Goal: Information Seeking & Learning: Learn about a topic

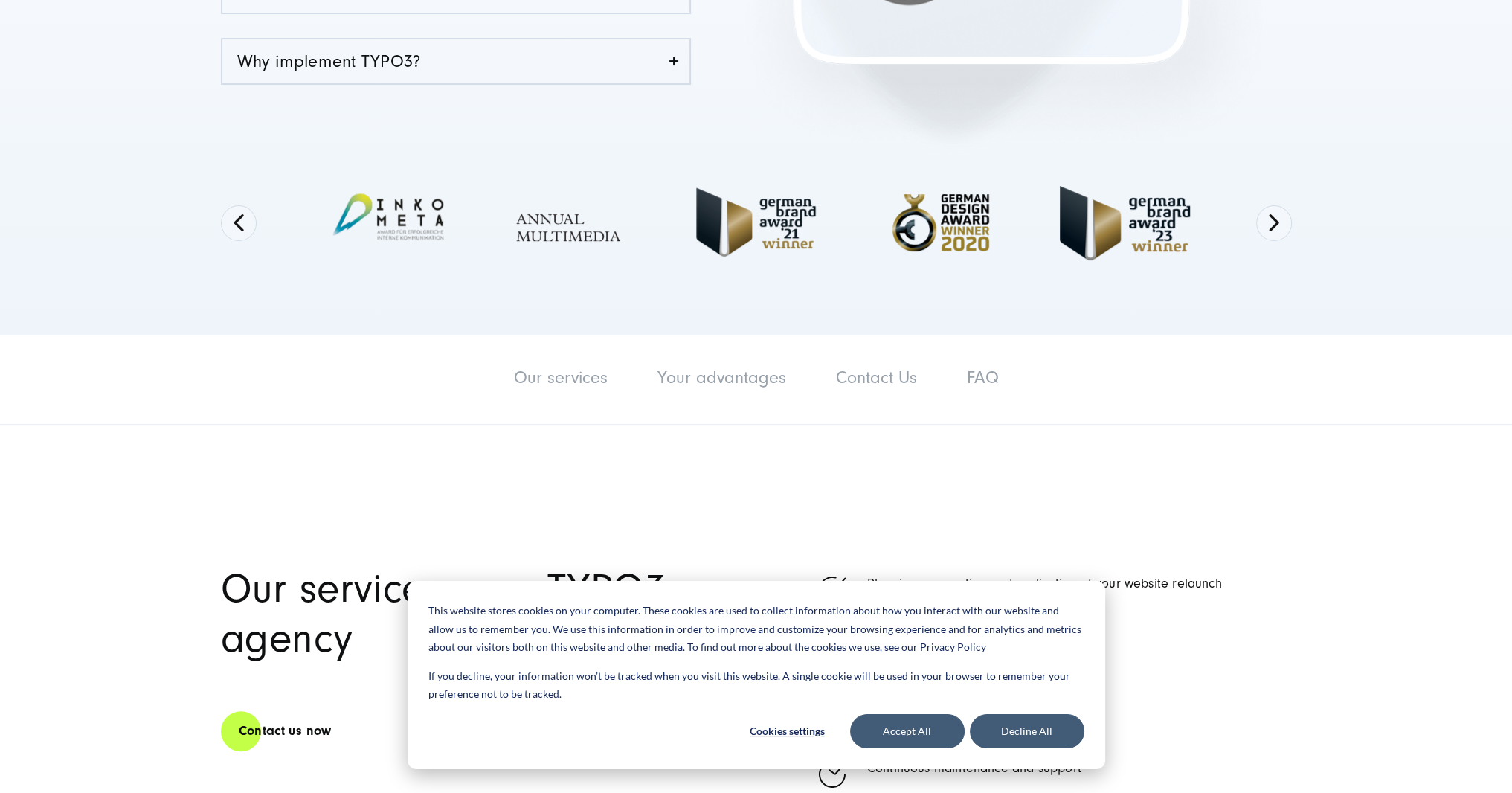
scroll to position [625, 0]
click at [934, 738] on button "Accept All" at bounding box center [907, 730] width 114 height 34
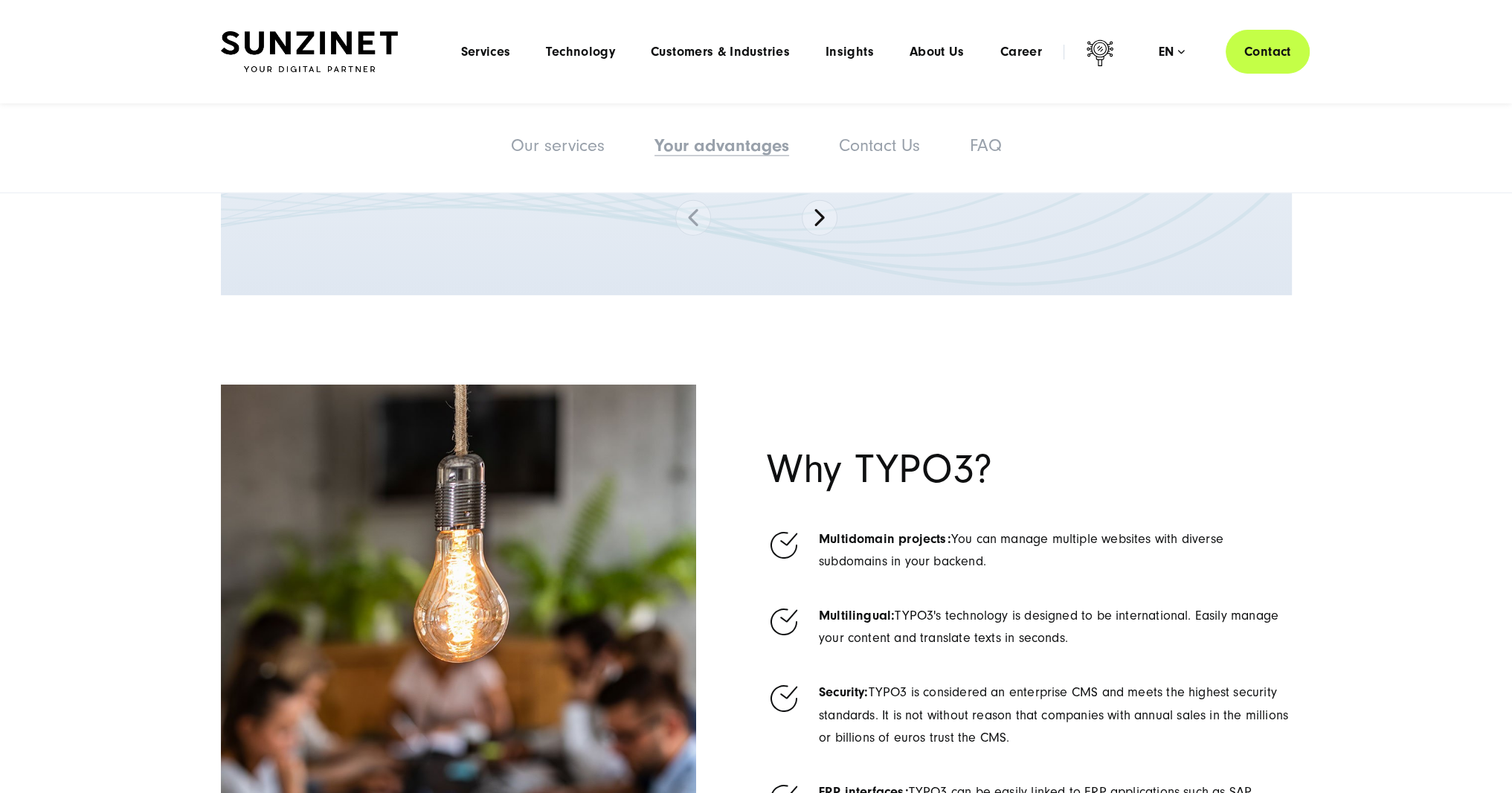
scroll to position [5803, 0]
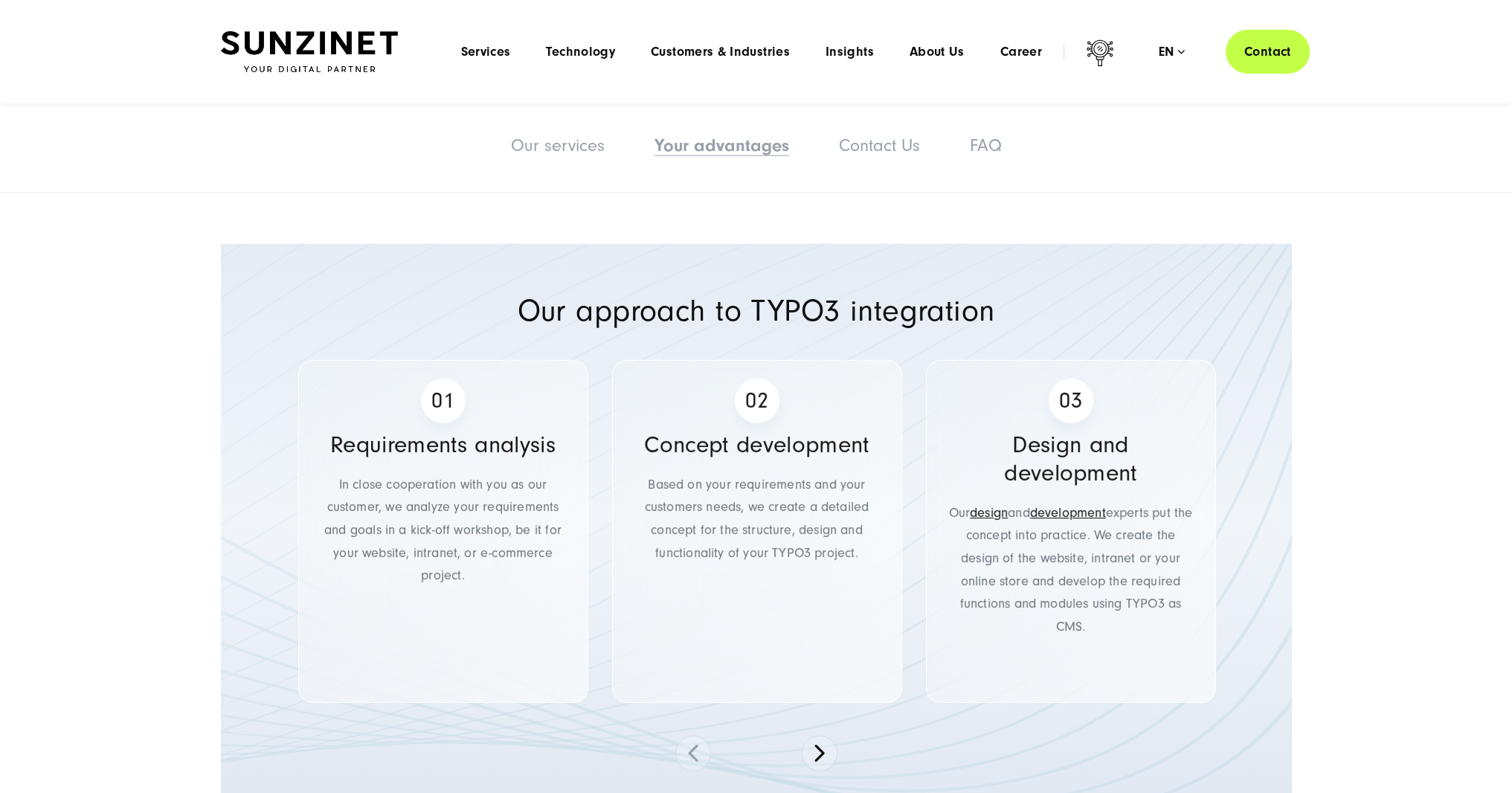
click at [350, 57] on img at bounding box center [309, 52] width 177 height 41
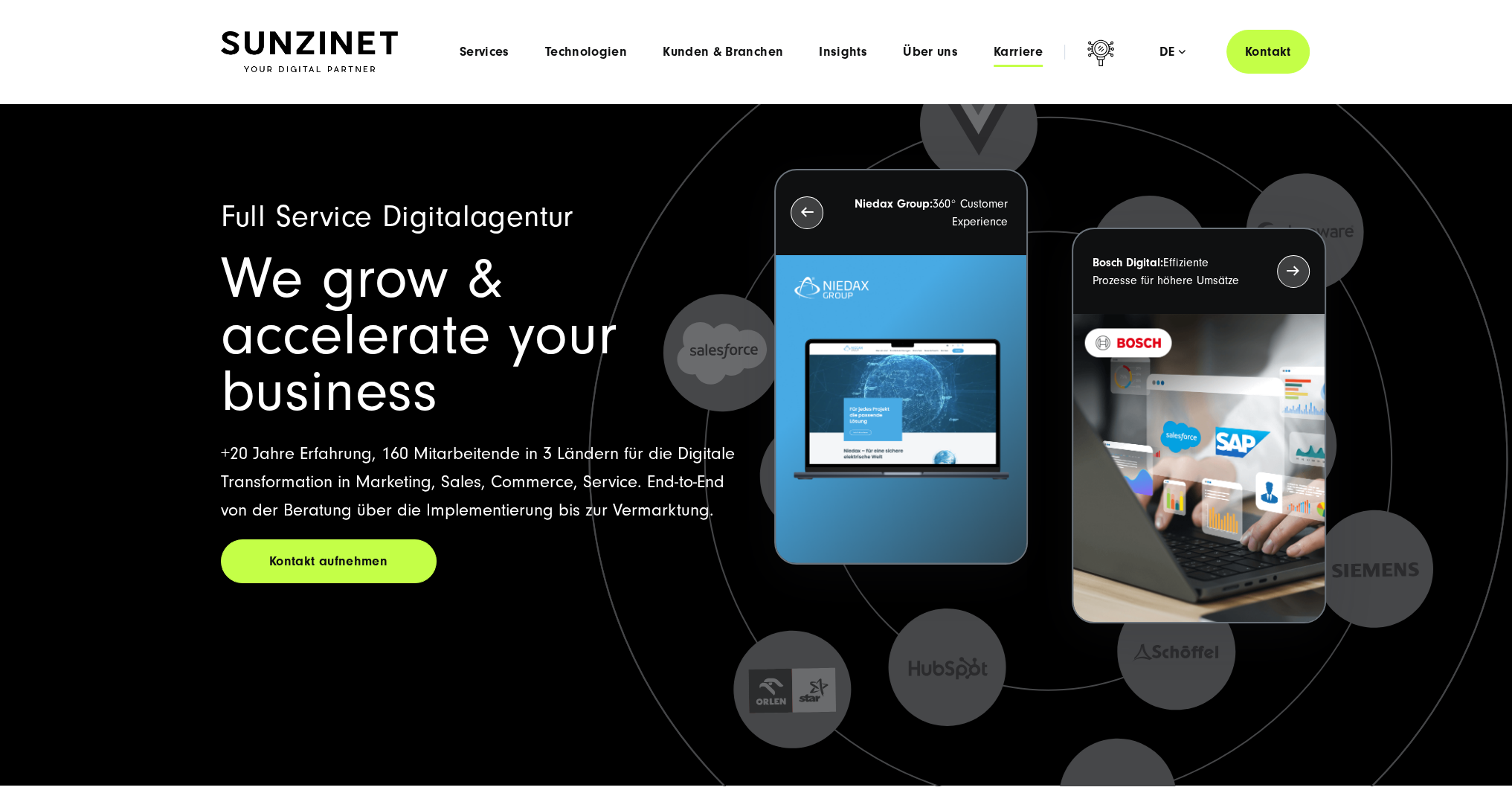
click at [1022, 53] on span "Karriere" at bounding box center [1018, 52] width 49 height 15
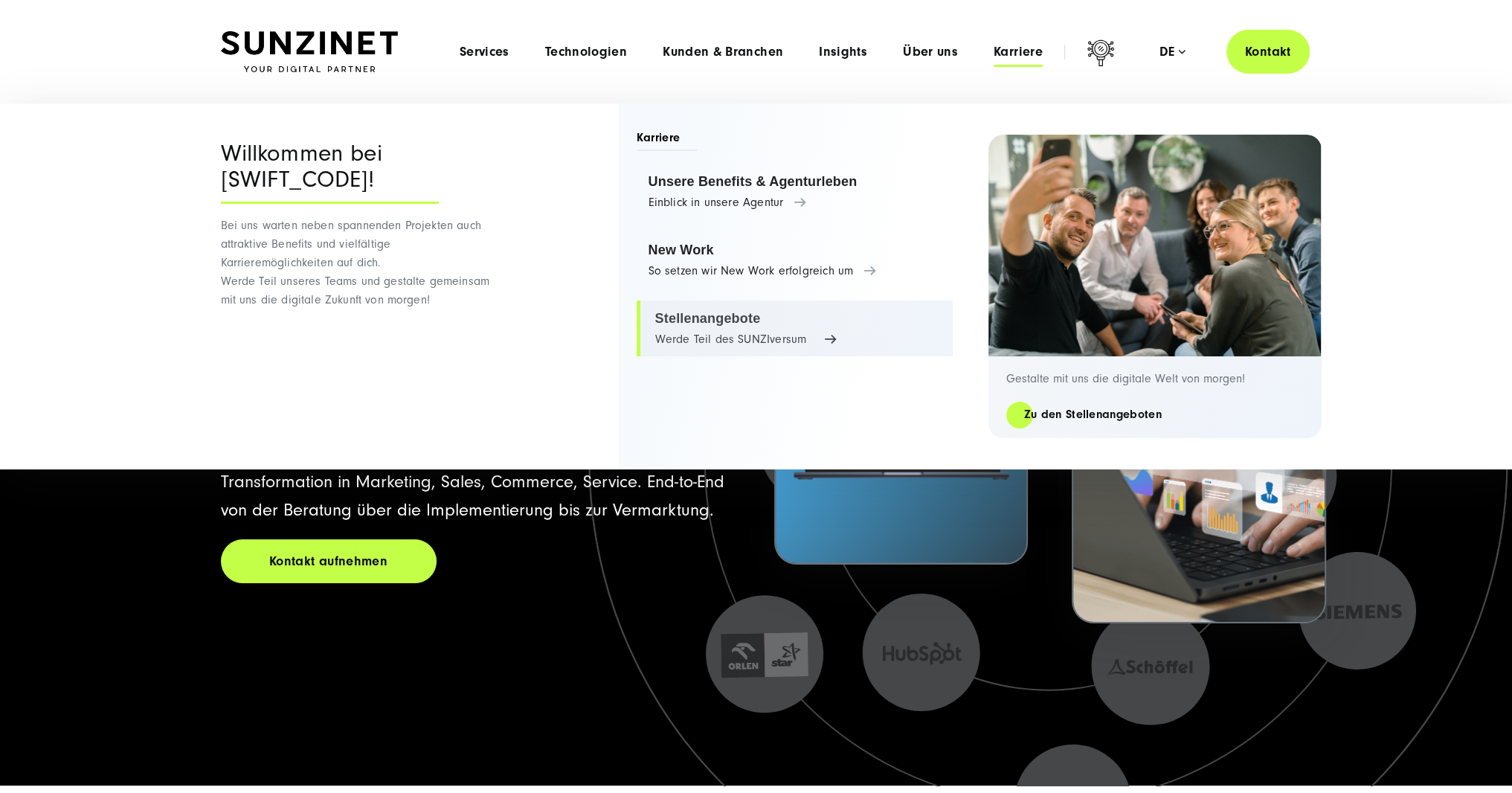
click at [745, 323] on link "Stellenangebote Werde Teil des SUNZIversum" at bounding box center [794, 328] width 316 height 56
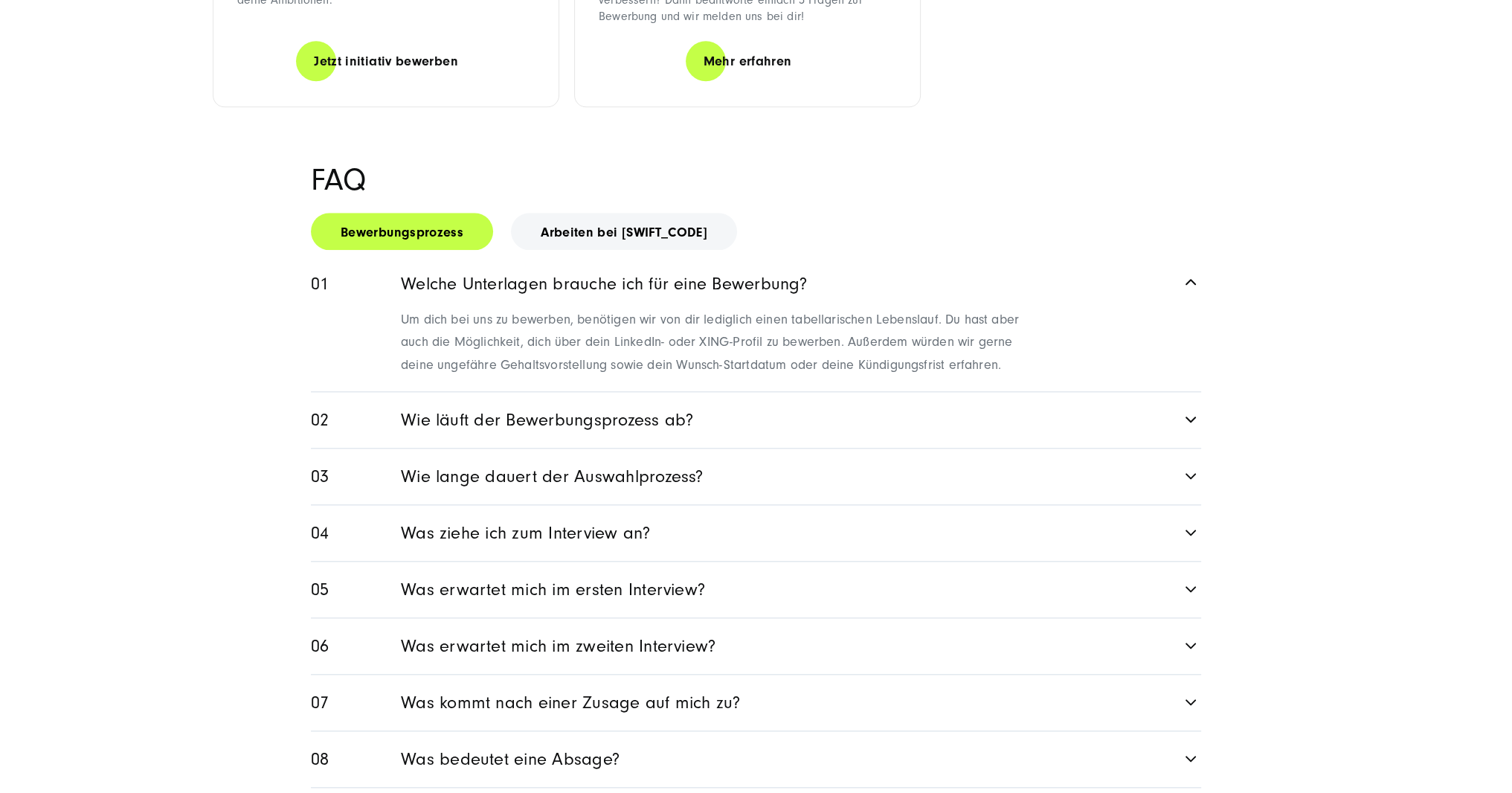
scroll to position [2321, 0]
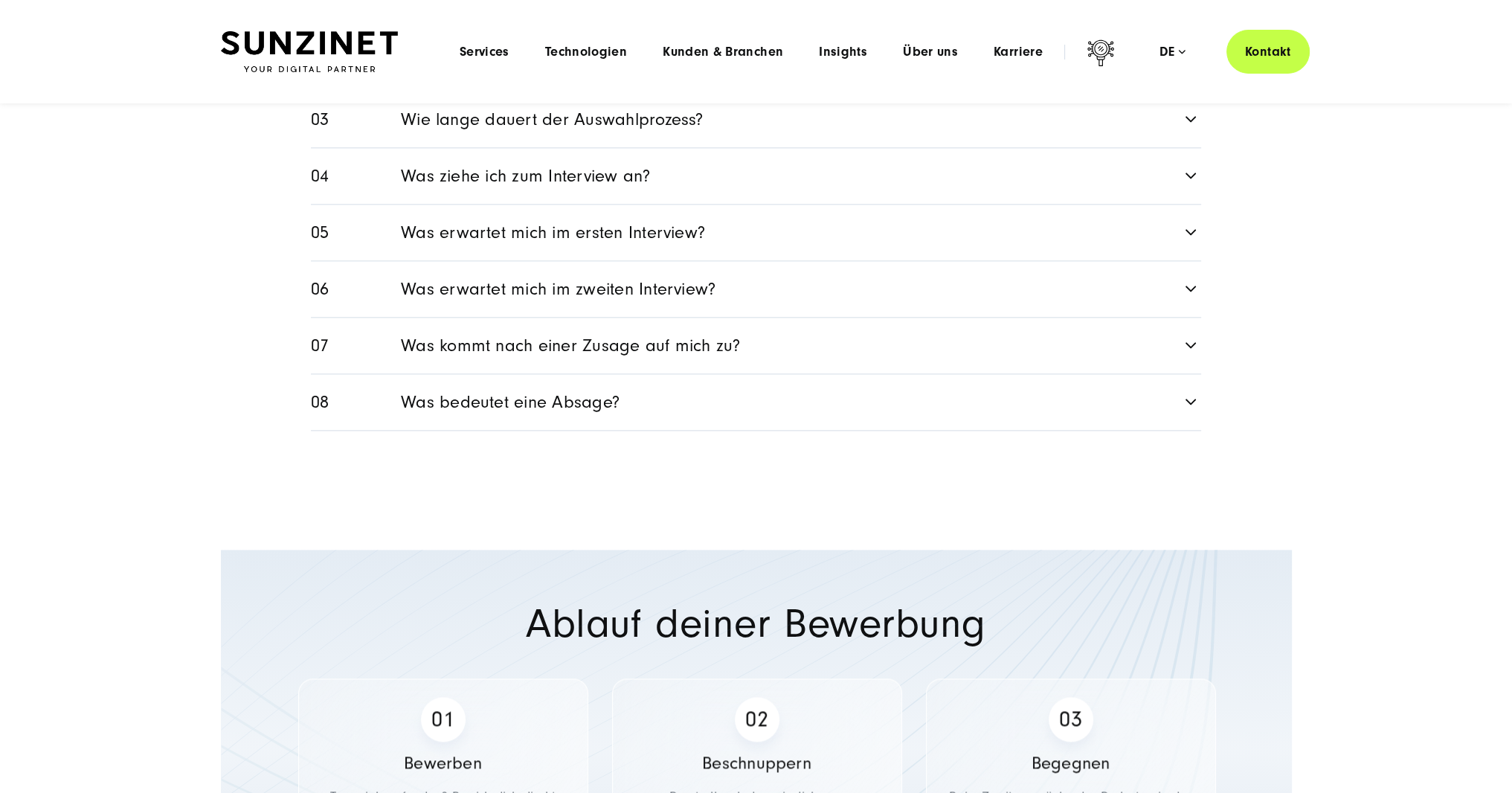
click at [659, 374] on link "Was bedeutet eine Absage?" at bounding box center [756, 402] width 890 height 56
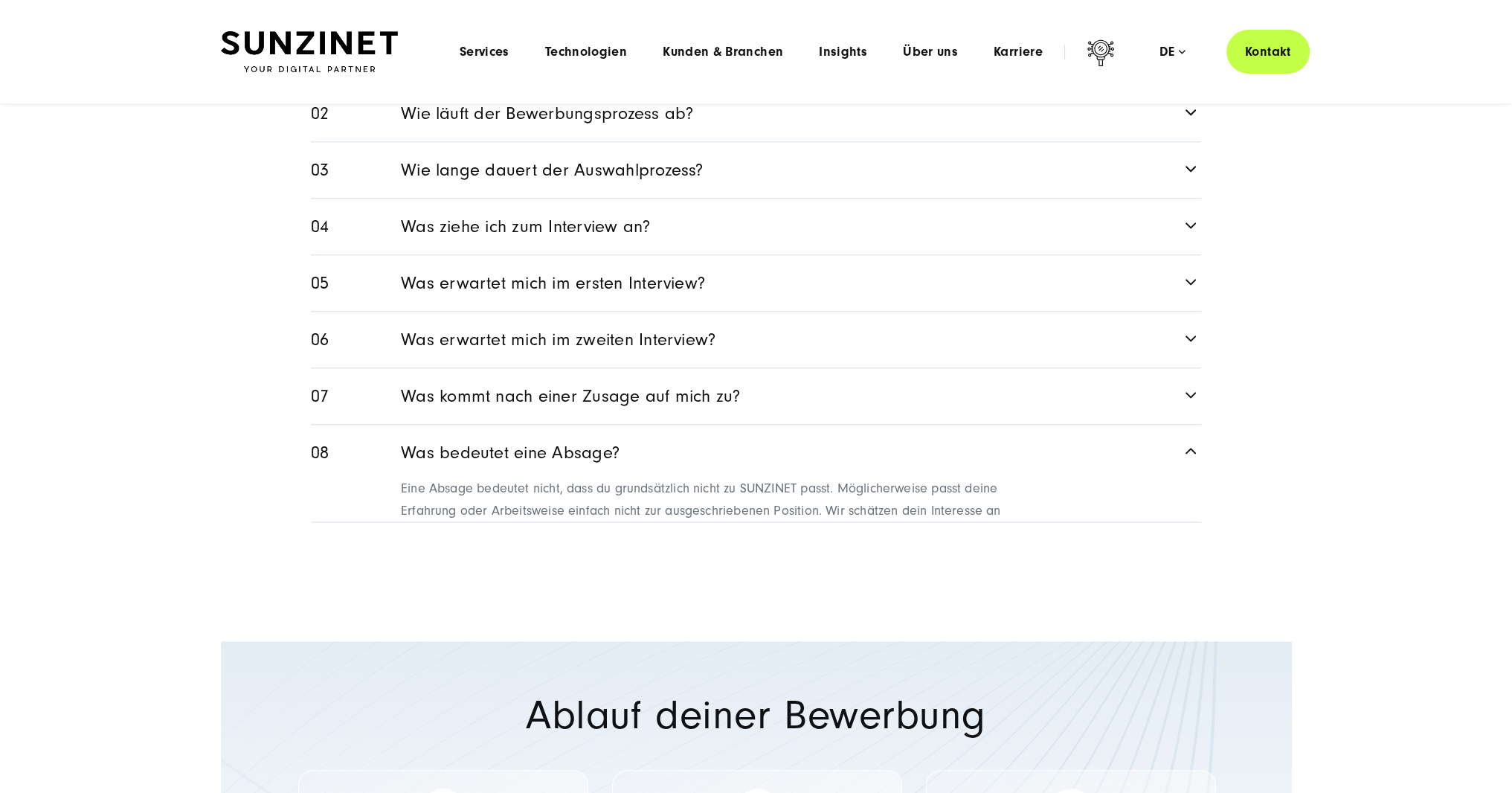
scroll to position [2330, 0]
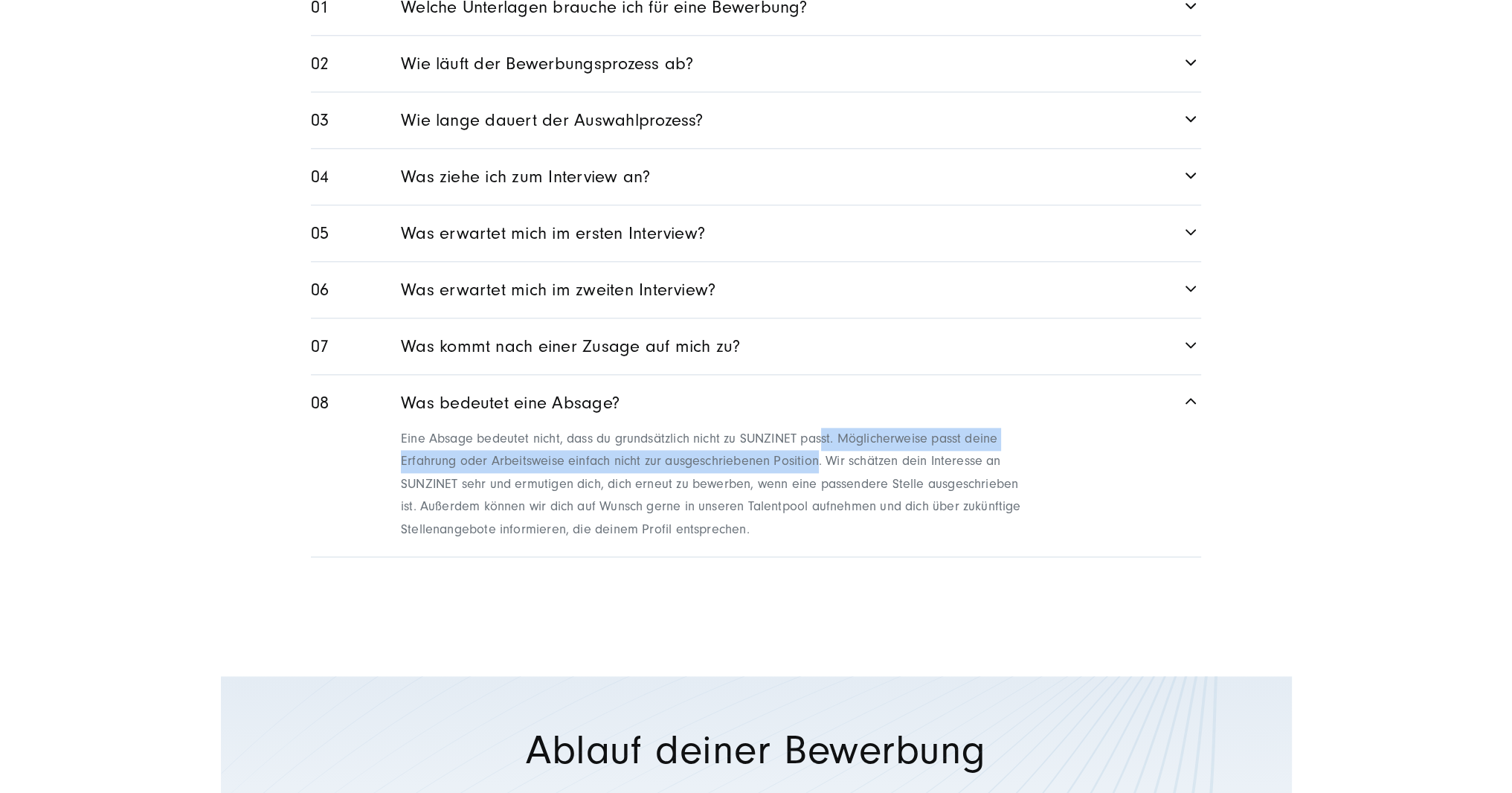
drag, startPoint x: 819, startPoint y: 424, endPoint x: 827, endPoint y: 394, distance: 31.0
click at [827, 427] on p "Eine Absage bedeutet nicht, dass du grundsätzlich nicht zu SUNZINET passt. Mögl…" at bounding box center [715, 484] width 630 height 114
click at [814, 427] on p "Eine Absage bedeutet nicht, dass du grundsätzlich nicht zu SUNZINET passt. Mögl…" at bounding box center [715, 484] width 630 height 114
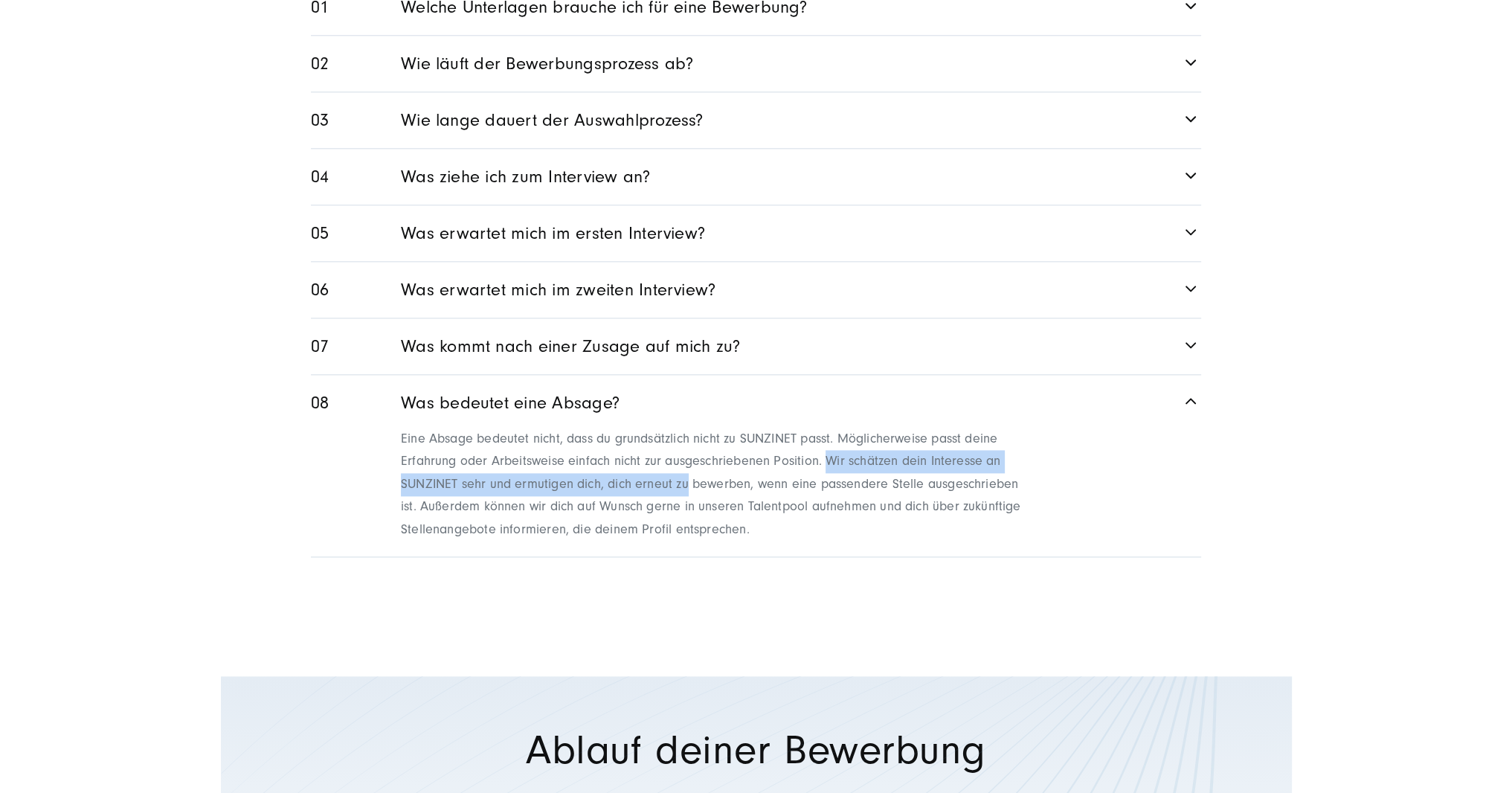
drag, startPoint x: 826, startPoint y: 420, endPoint x: 691, endPoint y: 437, distance: 136.1
click at [691, 437] on p "Eine Absage bedeutet nicht, dass du grundsätzlich nicht zu SUNZINET passt. Mögl…" at bounding box center [715, 484] width 630 height 114
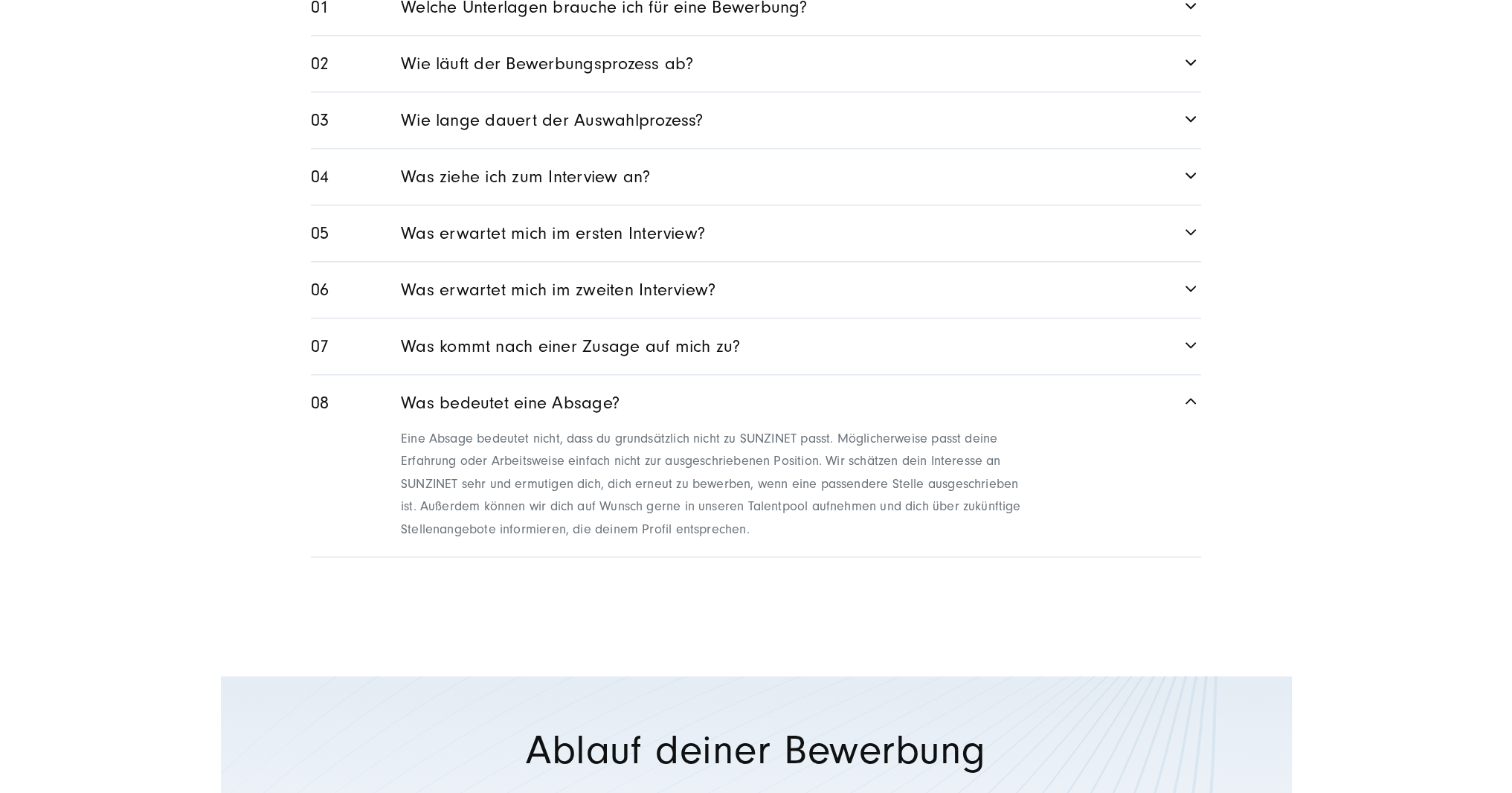
click at [776, 443] on p "Eine Absage bedeutet nicht, dass du grundsätzlich nicht zu SUNZINET passt. Mögl…" at bounding box center [715, 484] width 630 height 114
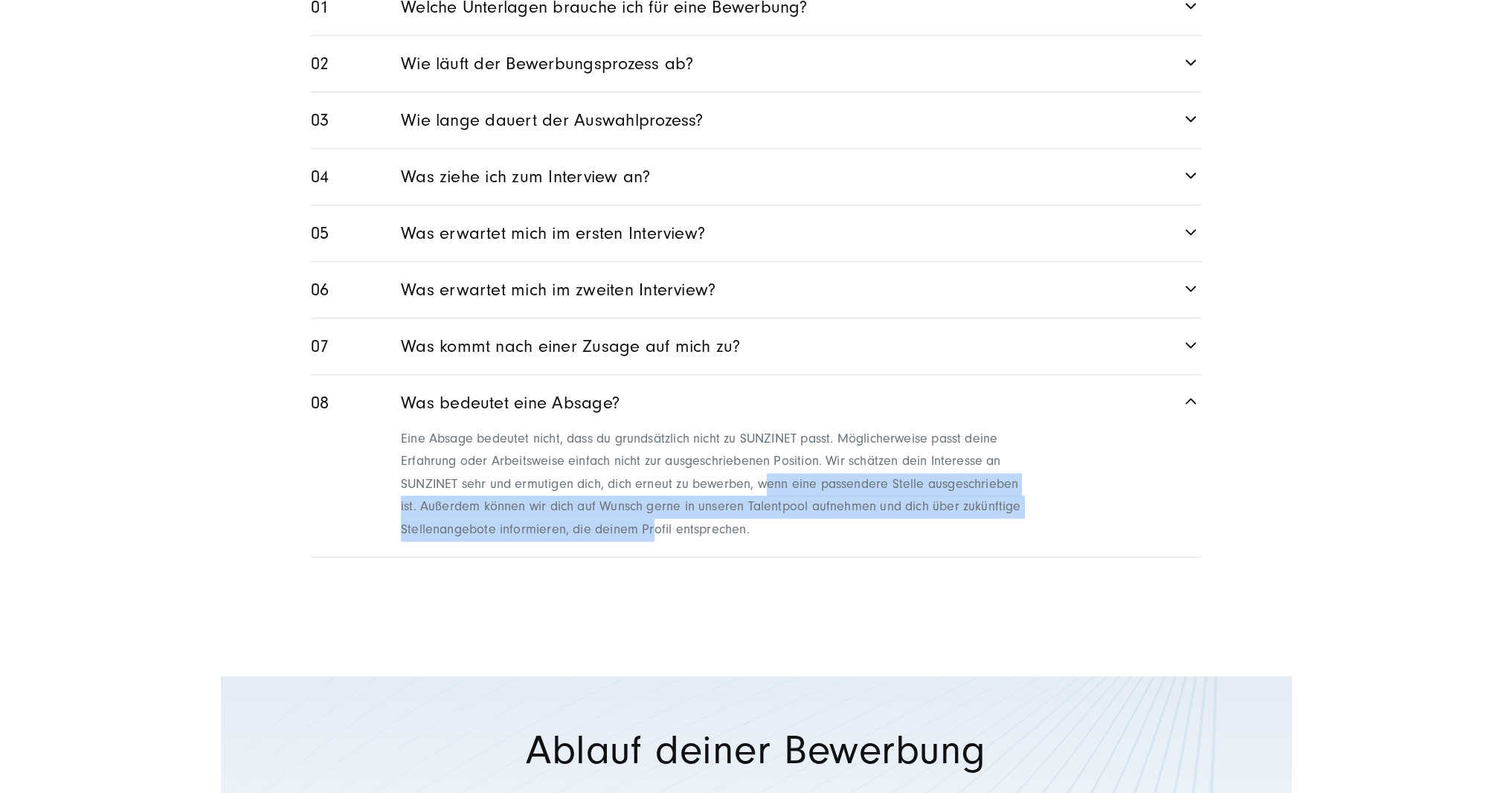
drag, startPoint x: 772, startPoint y: 445, endPoint x: 741, endPoint y: 493, distance: 57.1
click at [699, 494] on p "Eine Absage bedeutet nicht, dass du grundsätzlich nicht zu SUNZINET passt. Mögl…" at bounding box center [715, 484] width 630 height 114
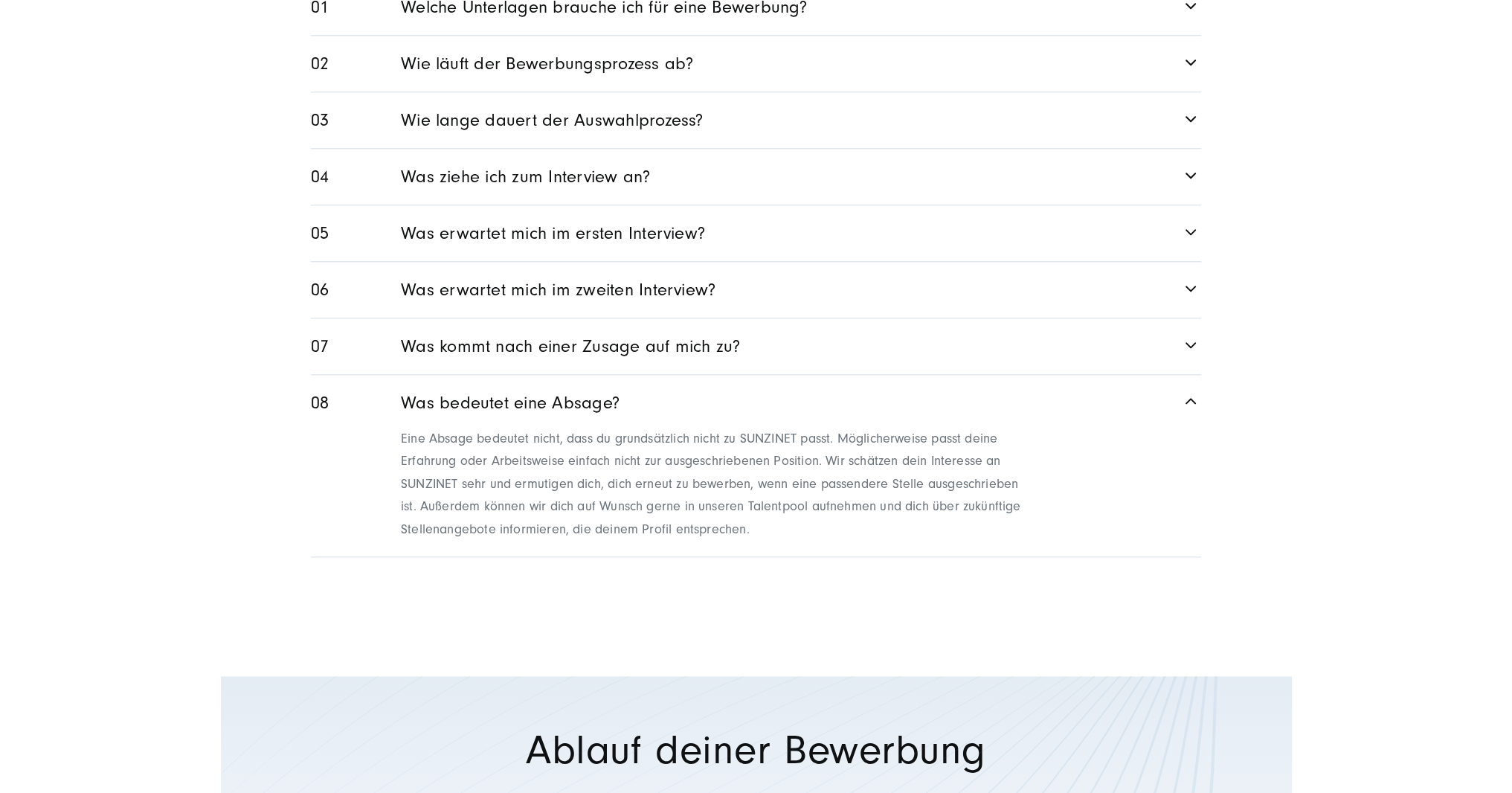
click at [775, 493] on p "Eine Absage bedeutet nicht, dass du grundsätzlich nicht zu SUNZINET passt. Mögl…" at bounding box center [715, 484] width 630 height 114
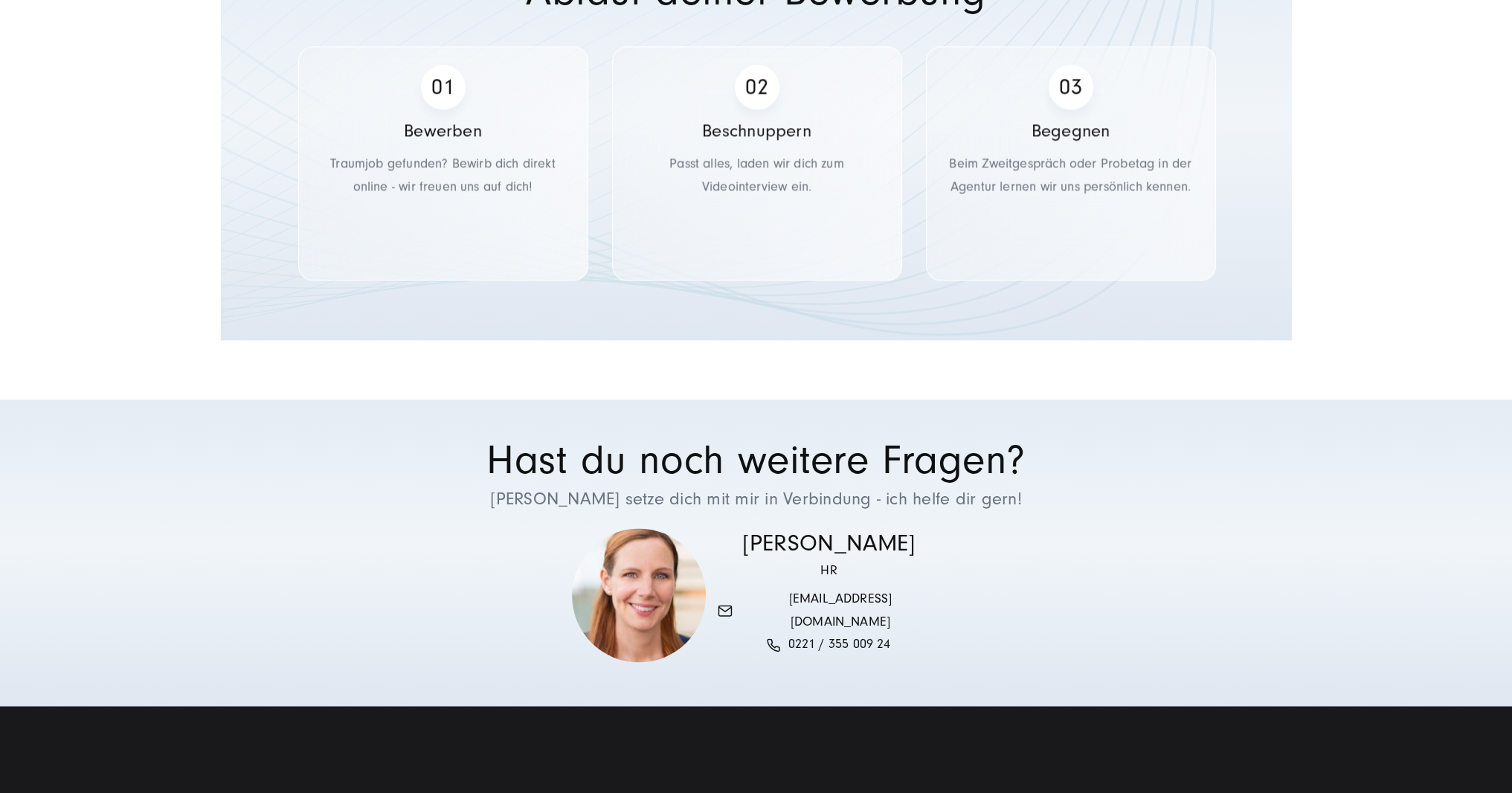
scroll to position [3223, 0]
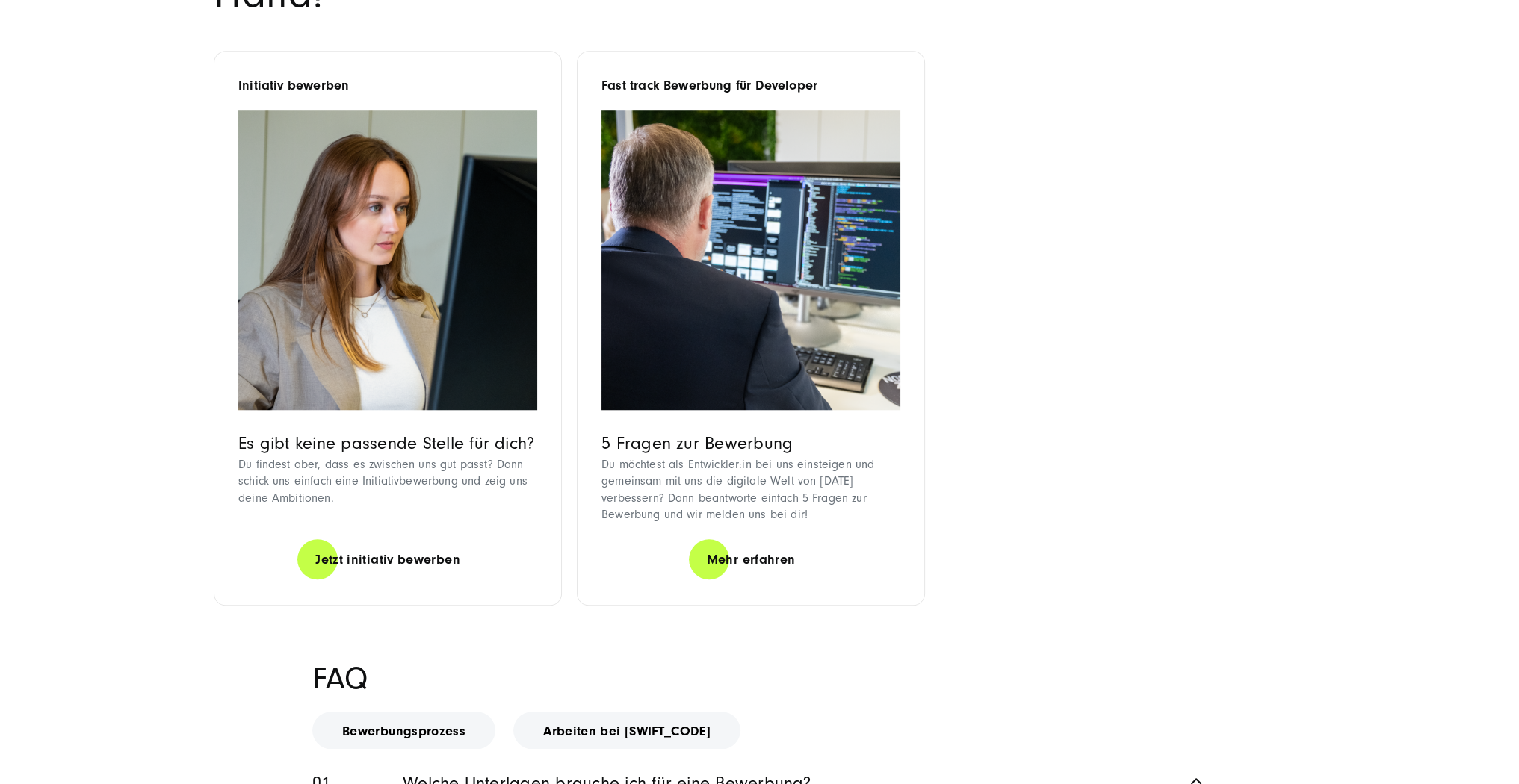
scroll to position [1793, 0]
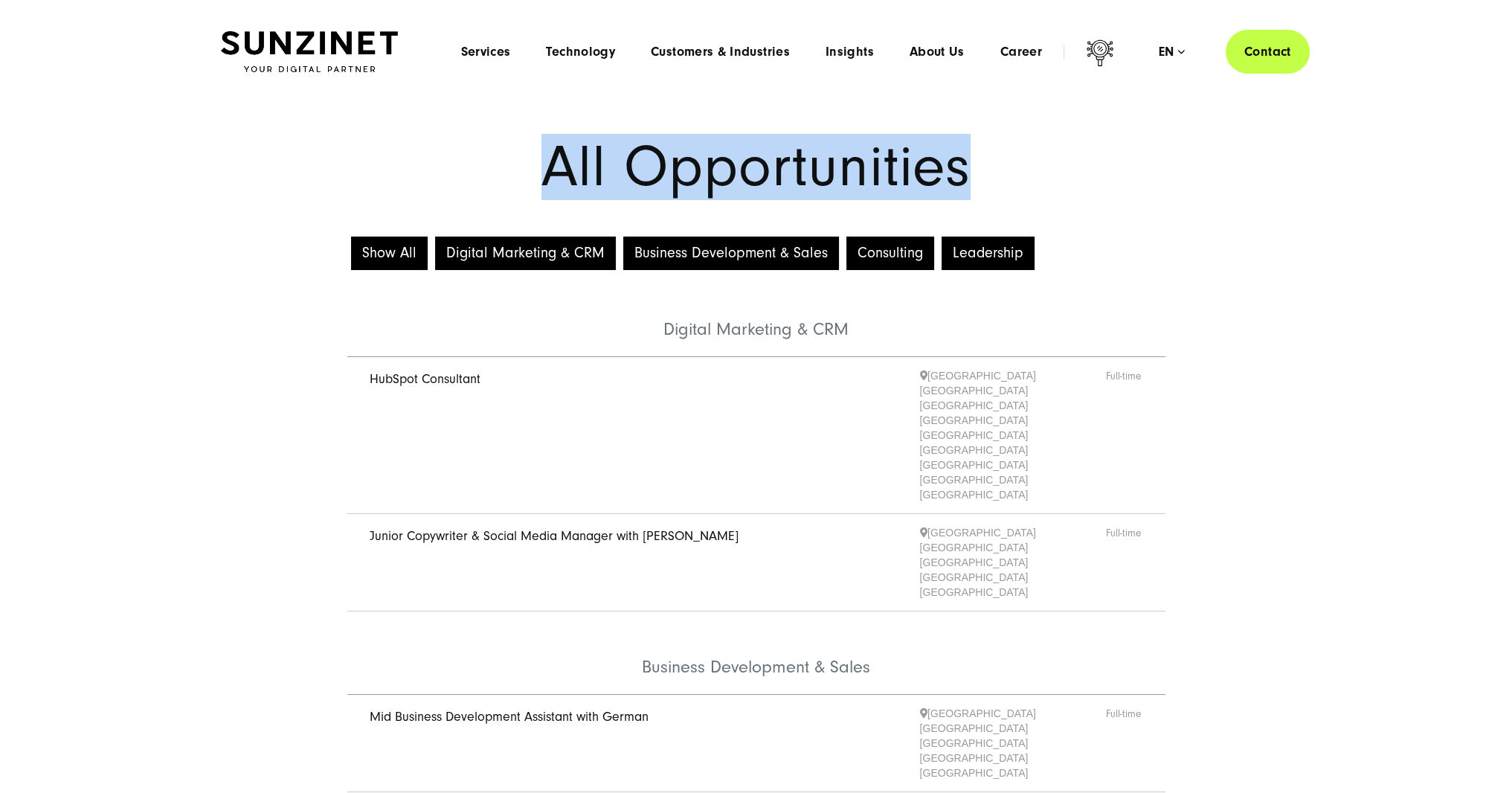
drag, startPoint x: 495, startPoint y: 153, endPoint x: 1193, endPoint y: 199, distance: 699.5
click at [1193, 199] on section "All Opportunities" at bounding box center [756, 168] width 1512 height 131
click at [1054, 186] on h1 "All Opportunities" at bounding box center [756, 167] width 1071 height 56
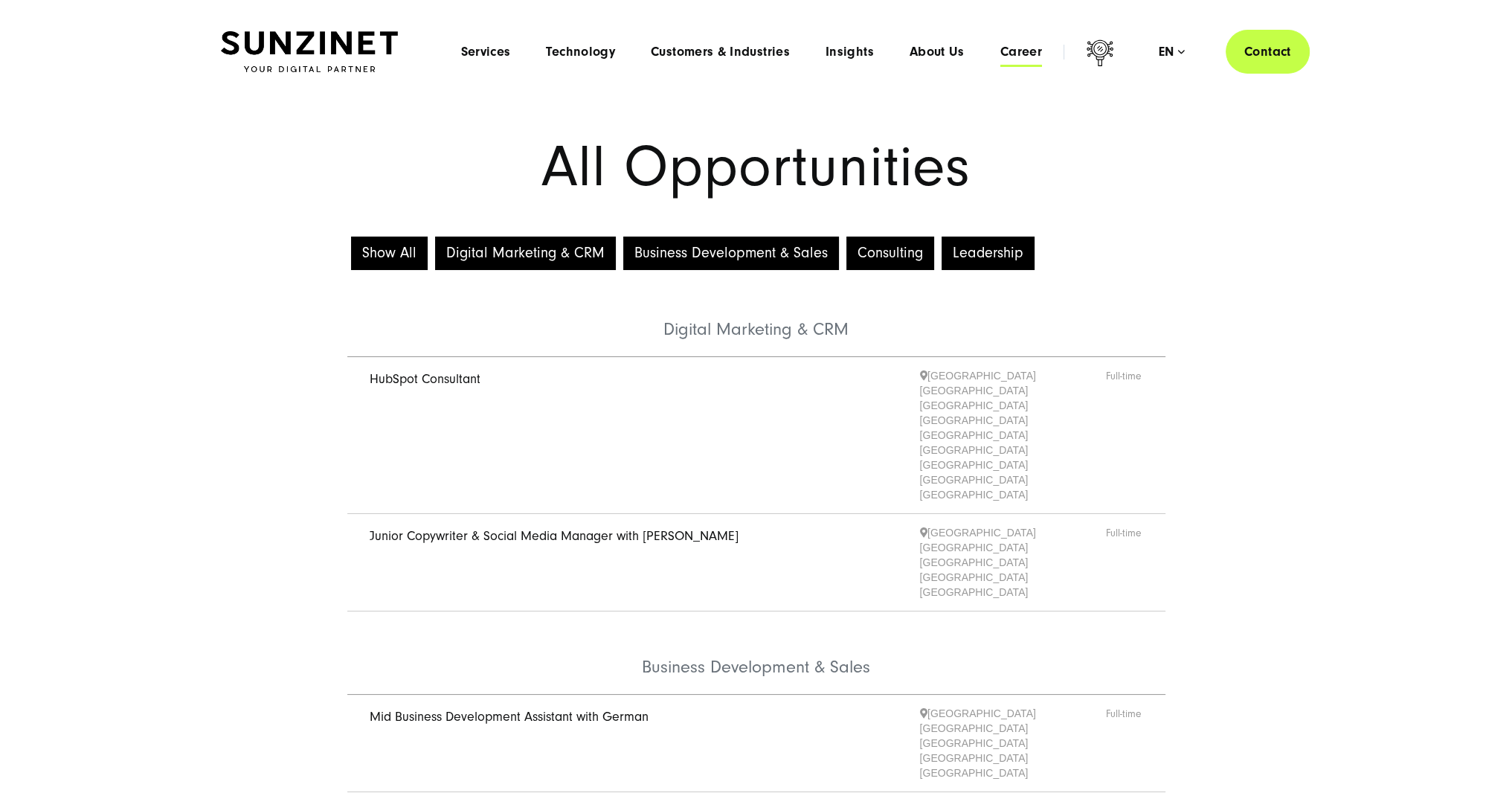
click at [1019, 44] on span "Career" at bounding box center [1020, 52] width 41 height 15
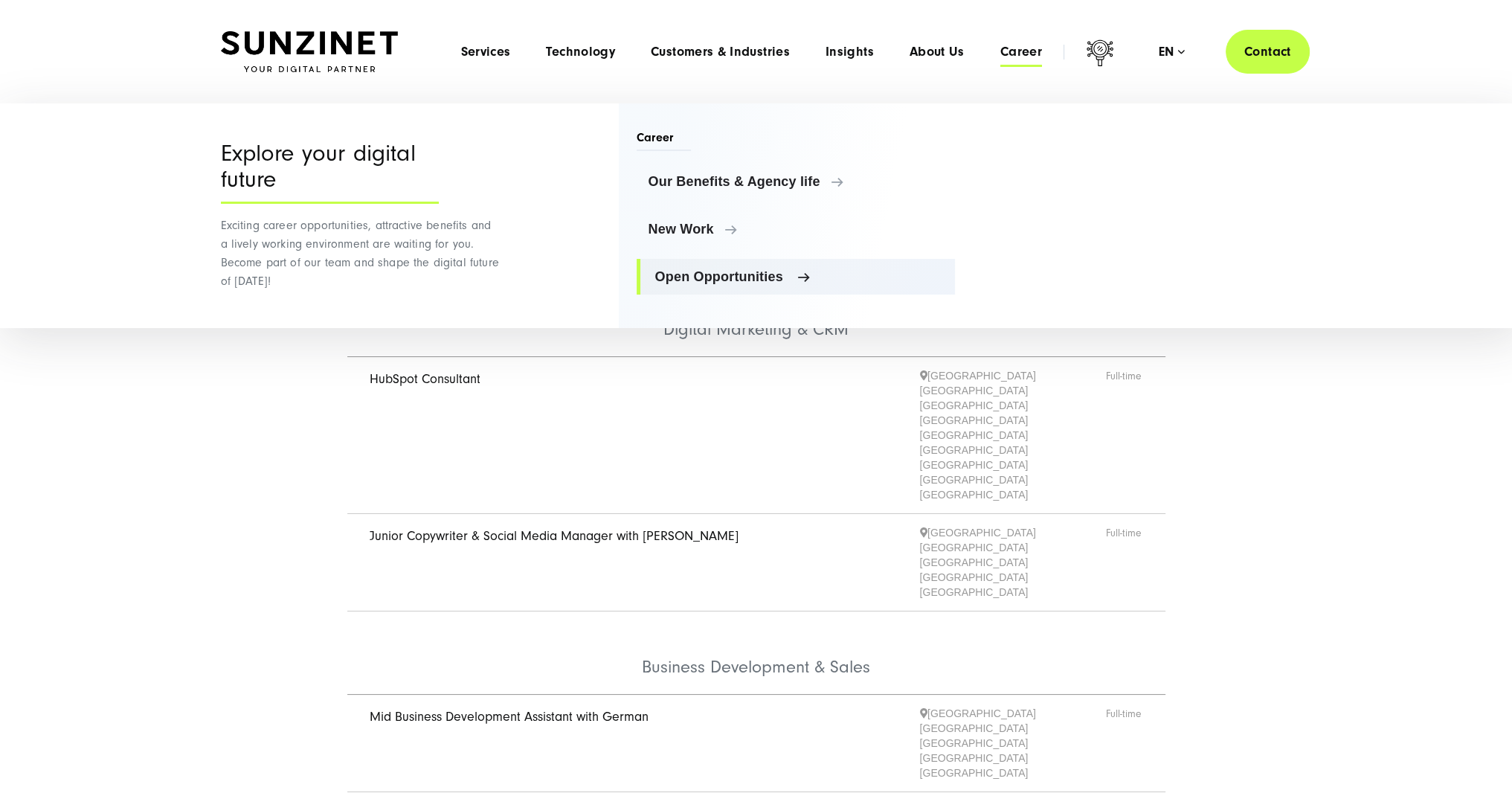
click at [732, 269] on span "Open Opportunities" at bounding box center [799, 276] width 288 height 15
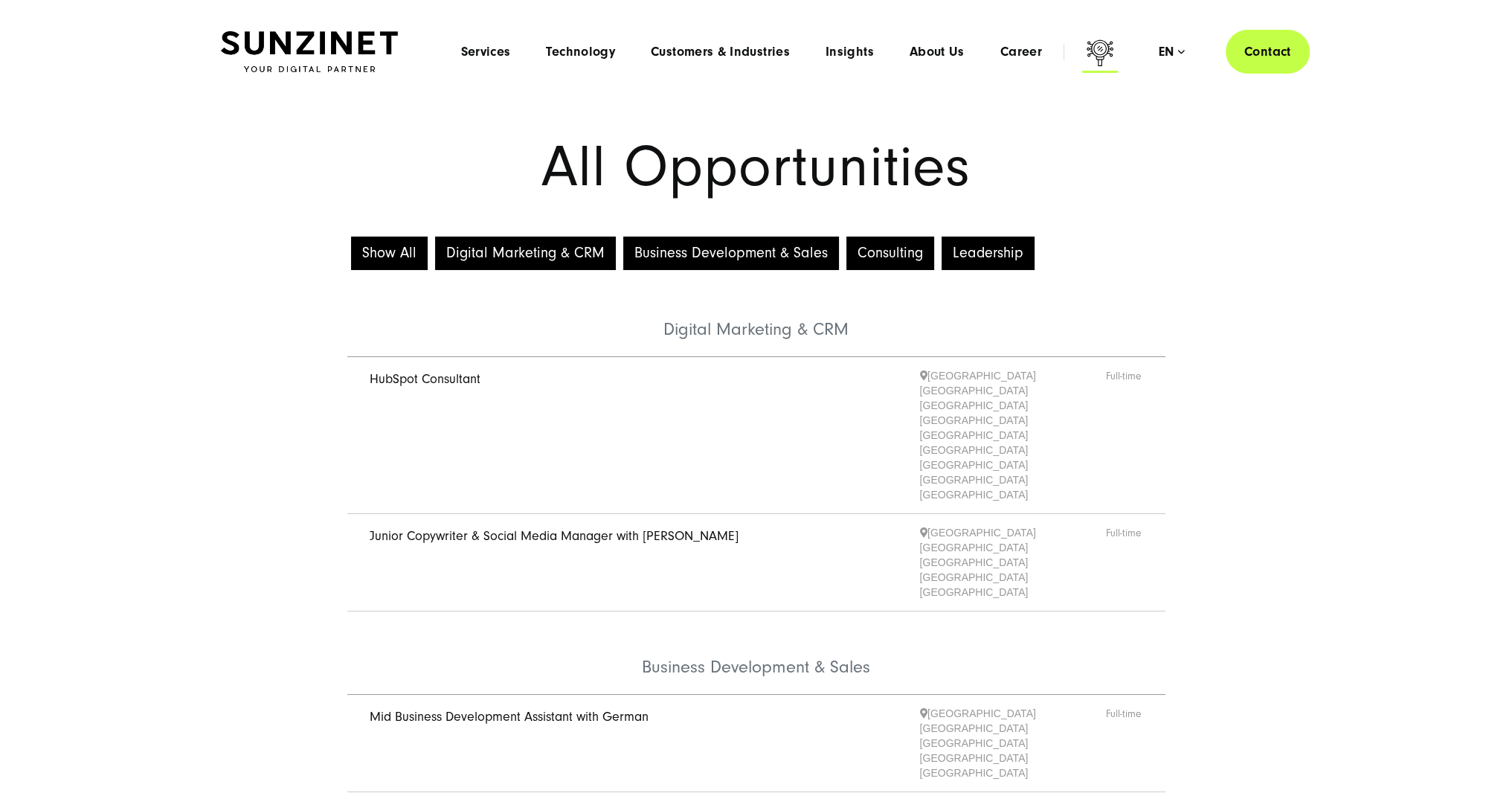
click at [1097, 57] on icon at bounding box center [1099, 54] width 36 height 36
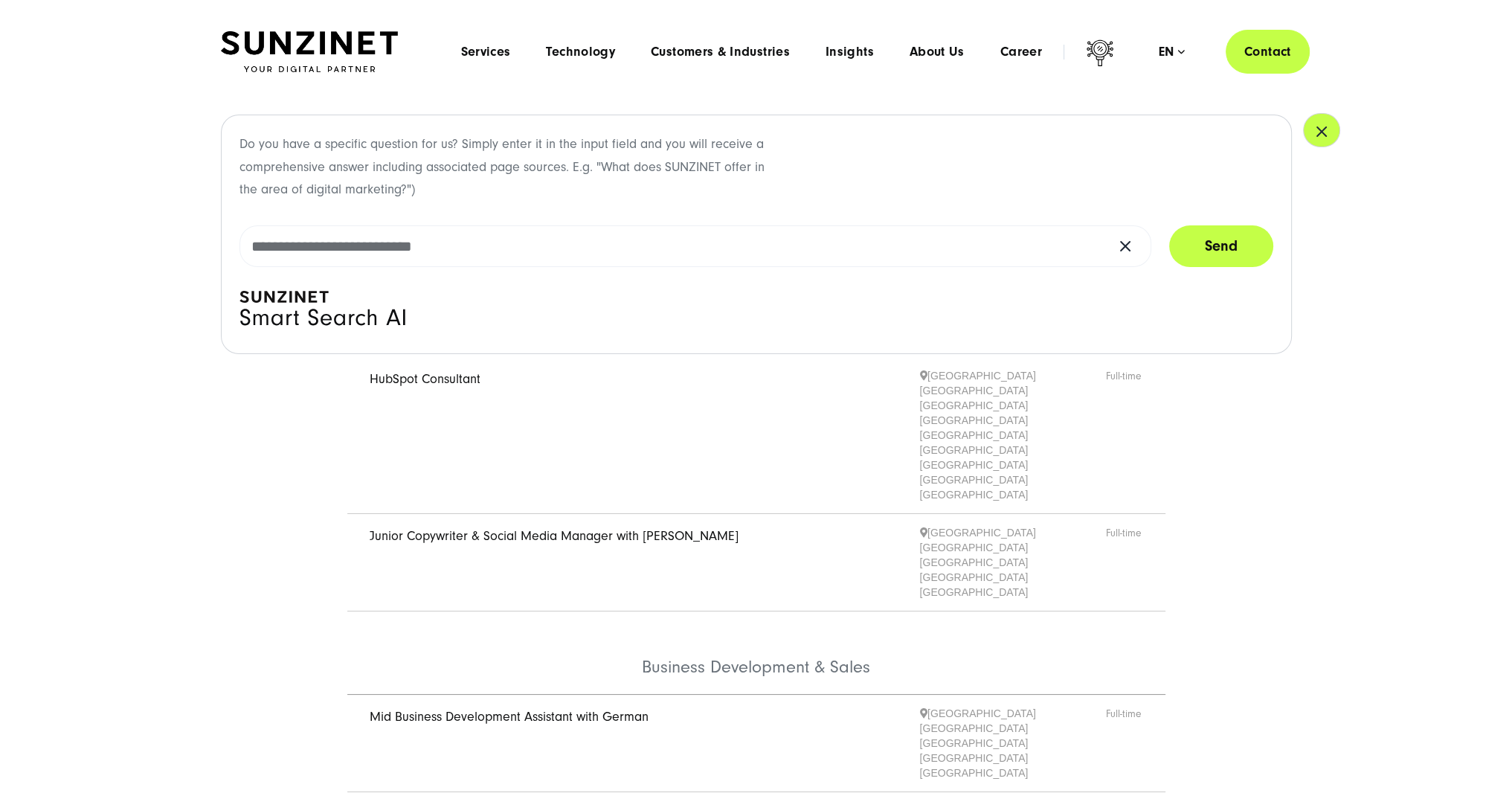
click at [1318, 132] on icon "button" at bounding box center [1322, 132] width 9 height 9
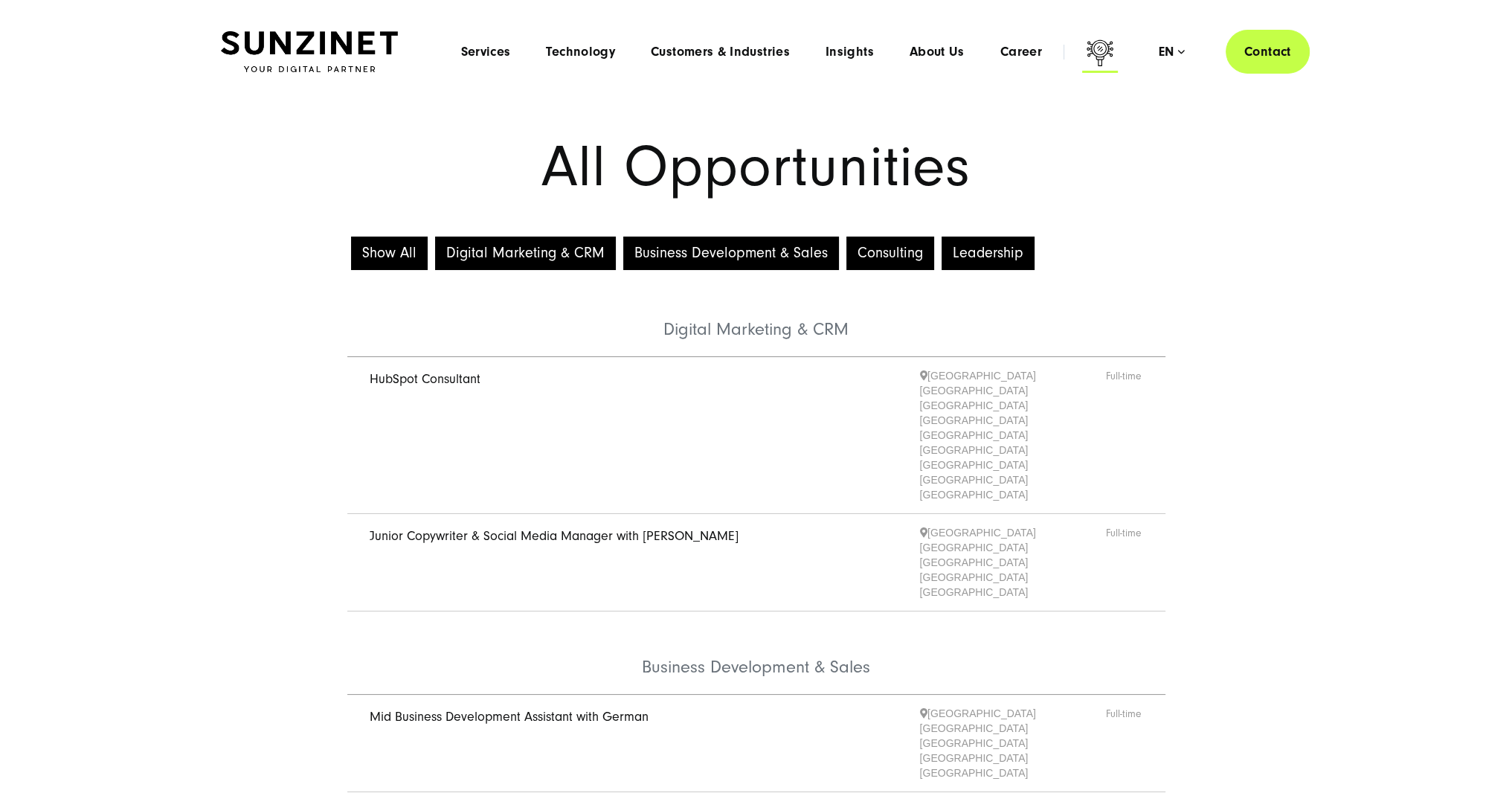
click at [1115, 42] on icon at bounding box center [1099, 54] width 36 height 36
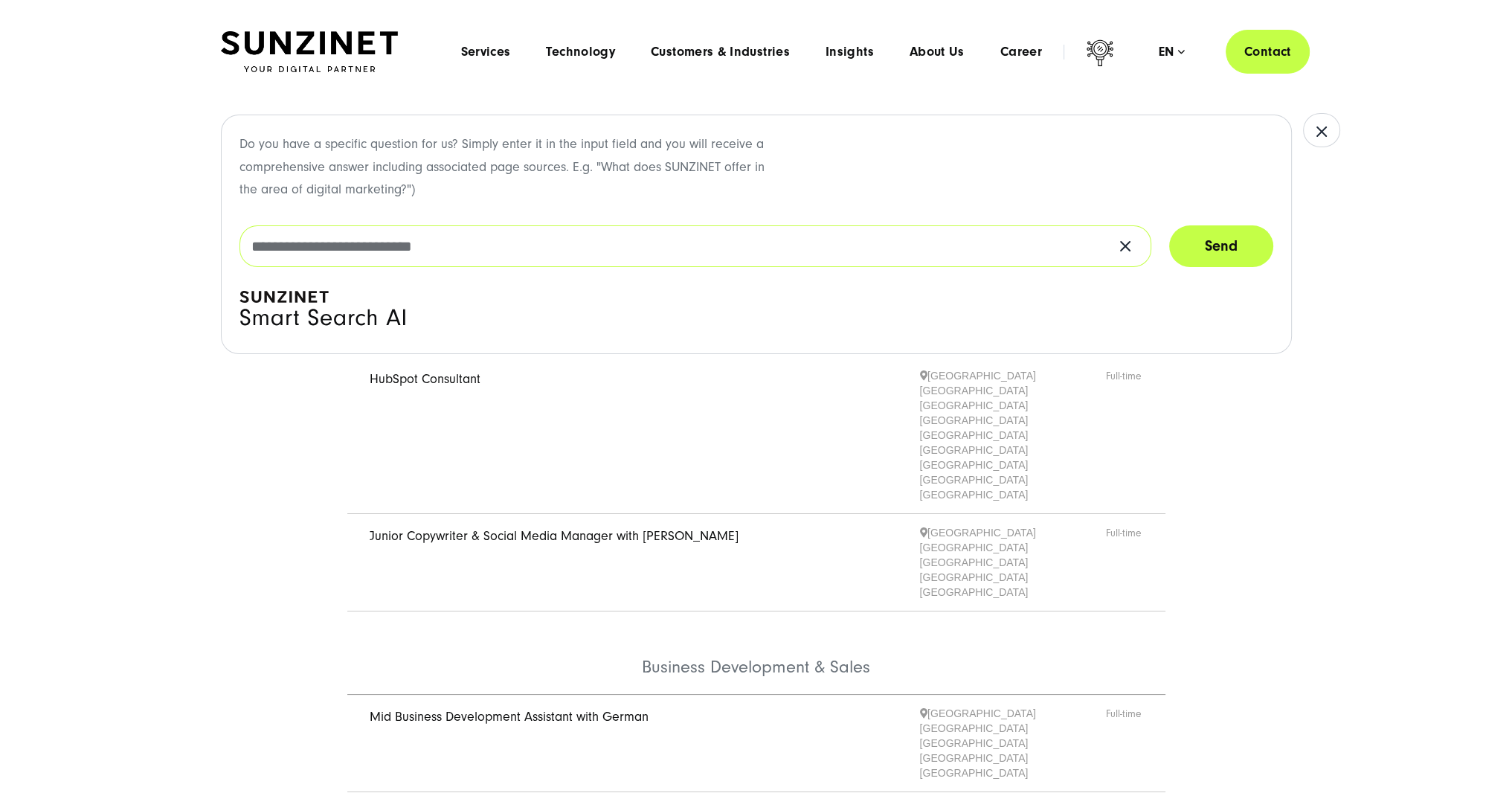
click at [447, 250] on input "text" at bounding box center [695, 246] width 912 height 41
type input "**********"
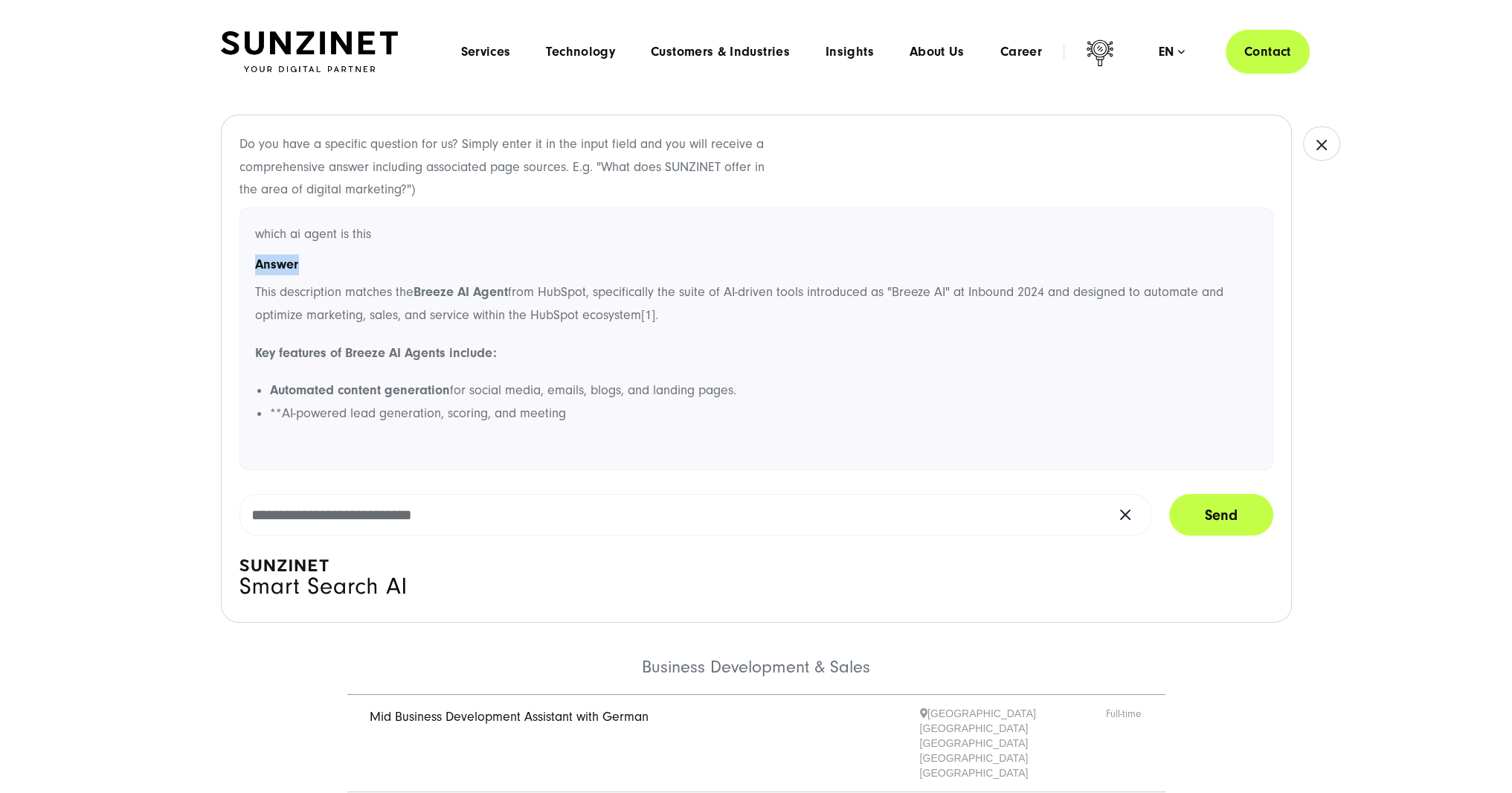
drag, startPoint x: 752, startPoint y: 241, endPoint x: 668, endPoint y: 274, distance: 90.2
click at [681, 265] on div "which ai agent is this Answer This description matches the Breeze AI Agent from…" at bounding box center [756, 339] width 1034 height 263
